Goal: Task Accomplishment & Management: Use online tool/utility

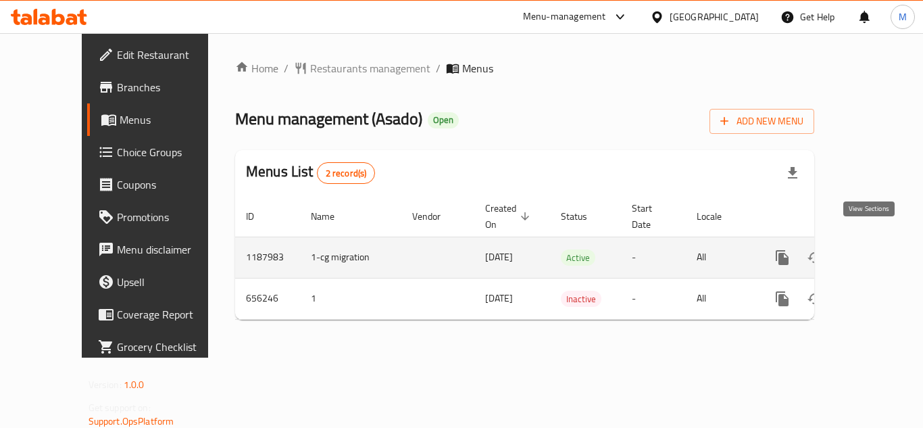
click at [872, 249] on icon "enhanced table" at bounding box center [880, 257] width 16 height 16
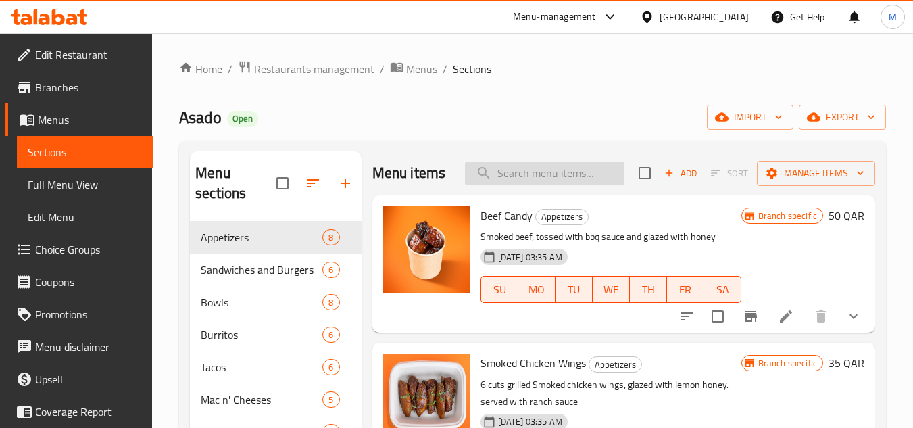
click at [581, 180] on input "search" at bounding box center [544, 174] width 159 height 24
paste input "Build Your Own Mac And Cheese"
type input "Build Your Own Mac And Cheese"
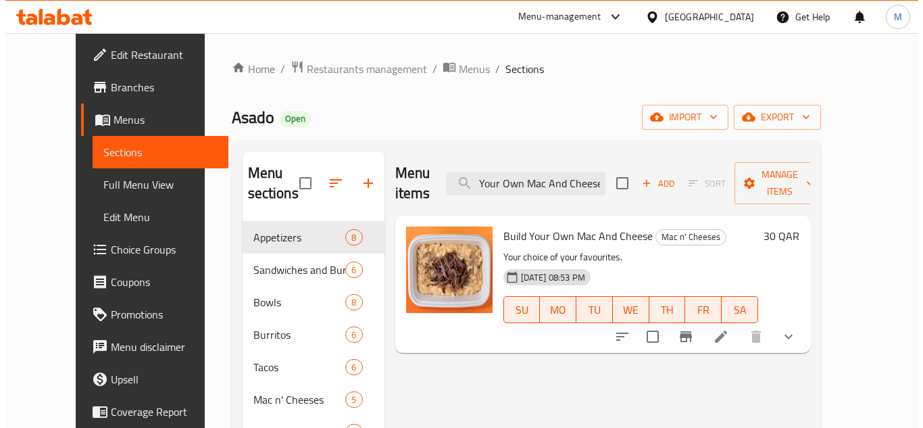
scroll to position [0, 0]
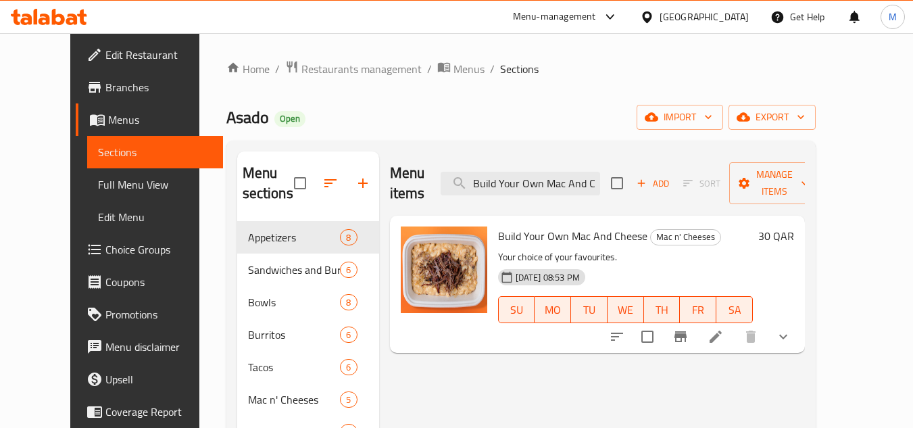
click at [735, 324] on li at bounding box center [716, 336] width 38 height 24
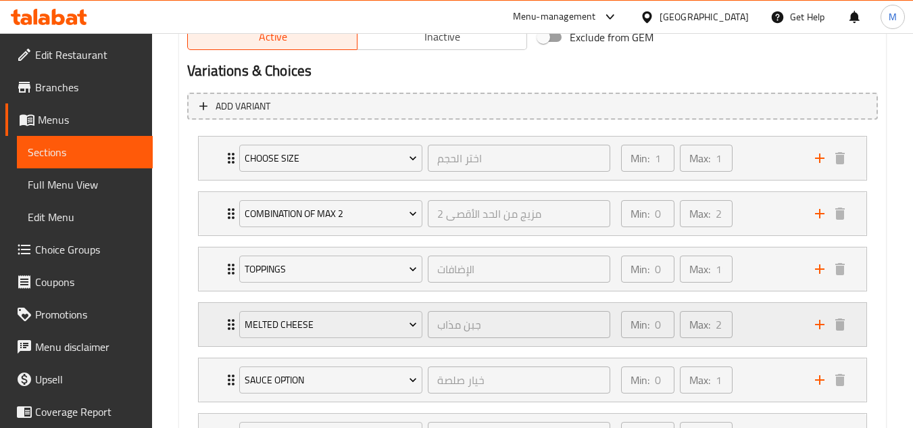
scroll to position [846, 0]
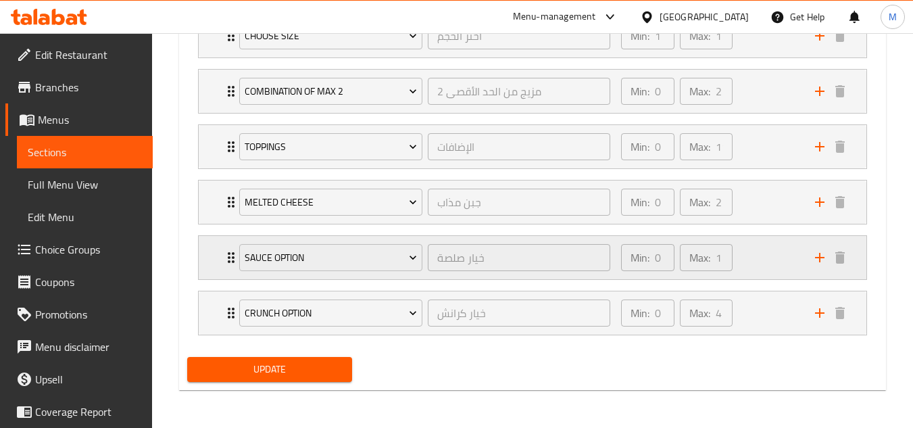
click at [225, 264] on icon "Expand" at bounding box center [231, 257] width 16 height 16
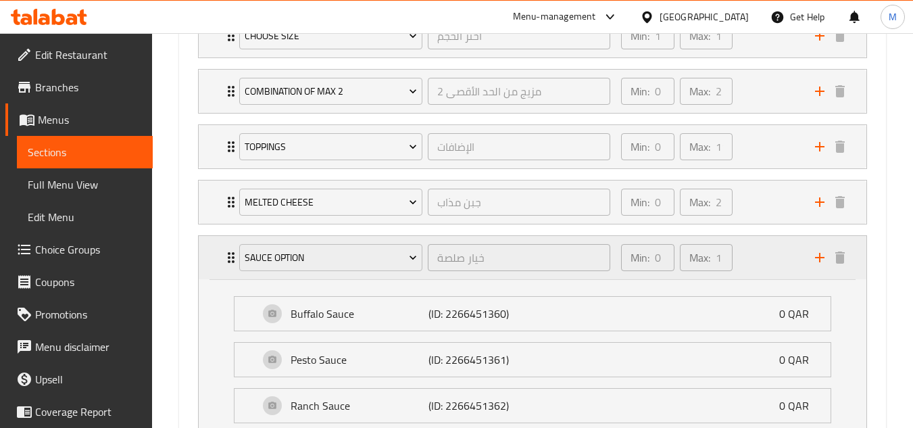
type input "مزيج من الحد الأقصى 2"
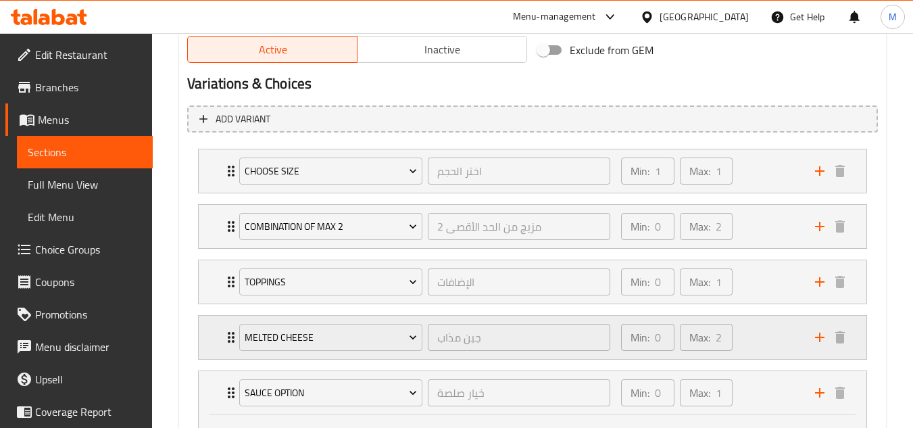
scroll to position [981, 0]
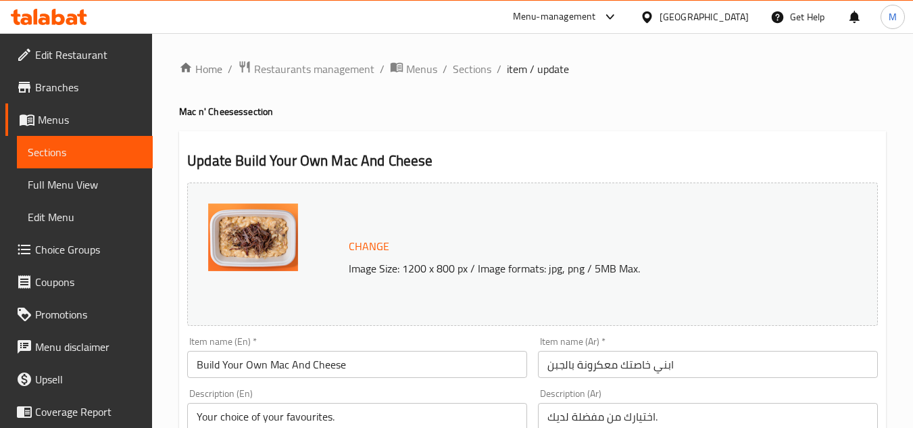
click at [78, 244] on span "Choice Groups" at bounding box center [88, 249] width 107 height 16
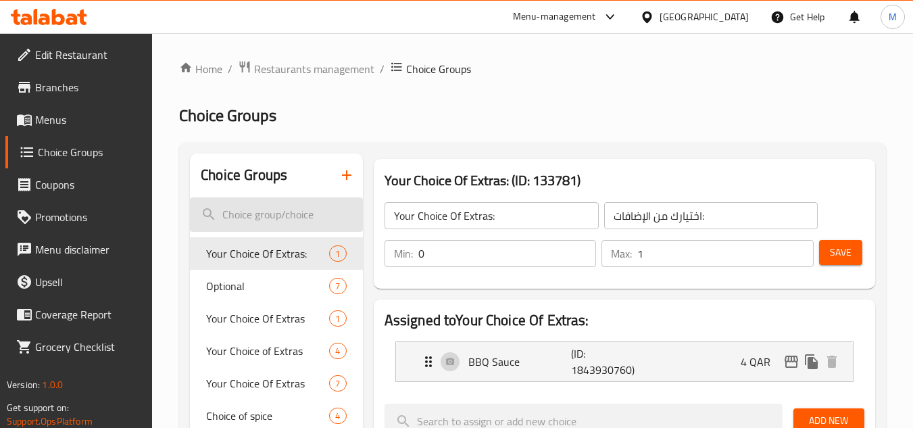
click at [247, 216] on input "search" at bounding box center [276, 214] width 172 height 34
type input "س"
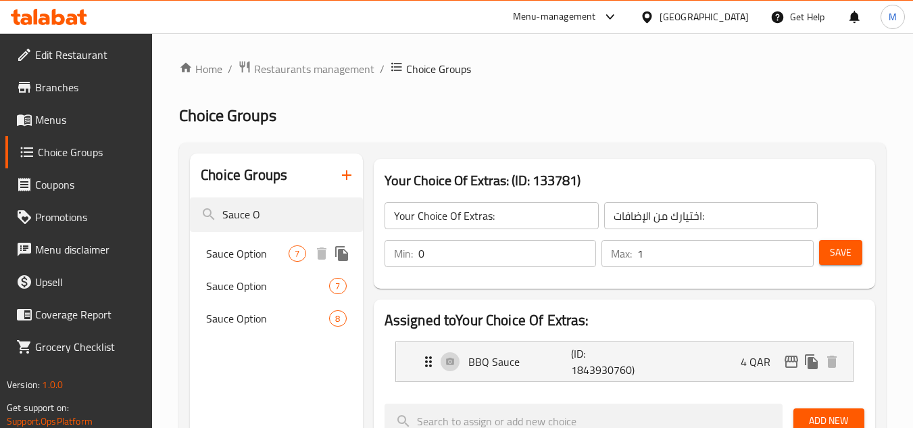
type input "Sauce O"
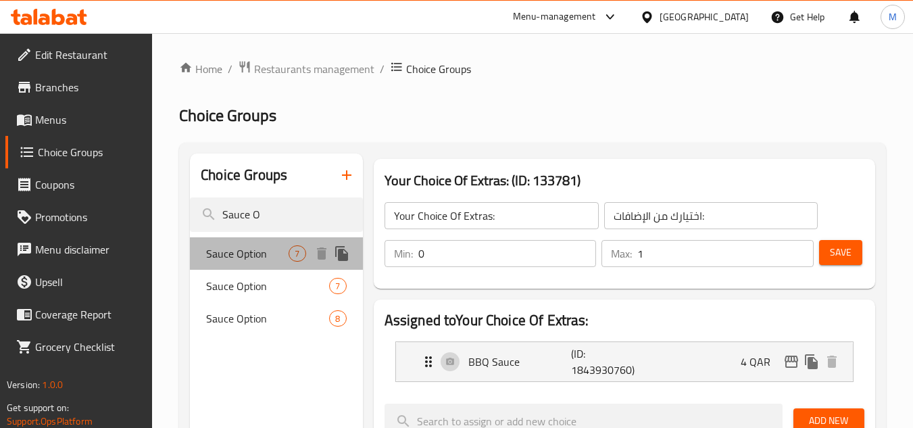
click at [239, 247] on span "Sauce Option" at bounding box center [247, 253] width 82 height 16
type input "Sauce Option"
type input "خيار صلصة"
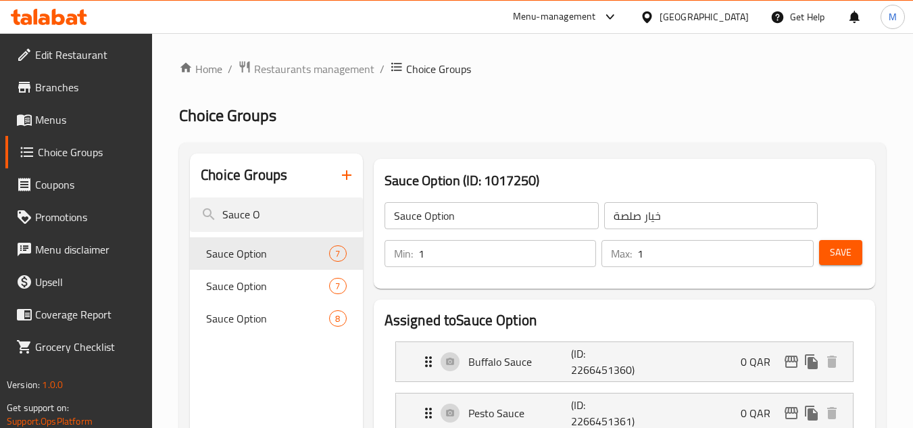
type input "1"
click at [582, 246] on input "1" at bounding box center [507, 253] width 178 height 27
click at [830, 253] on span "Save" at bounding box center [841, 252] width 22 height 17
